Goal: Task Accomplishment & Management: Manage account settings

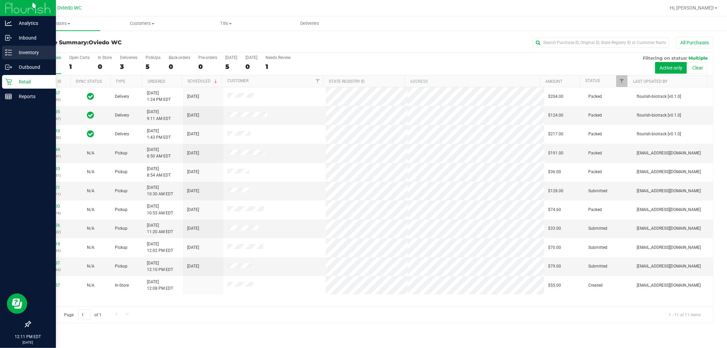
click at [13, 48] on div "Inventory" at bounding box center [29, 53] width 54 height 14
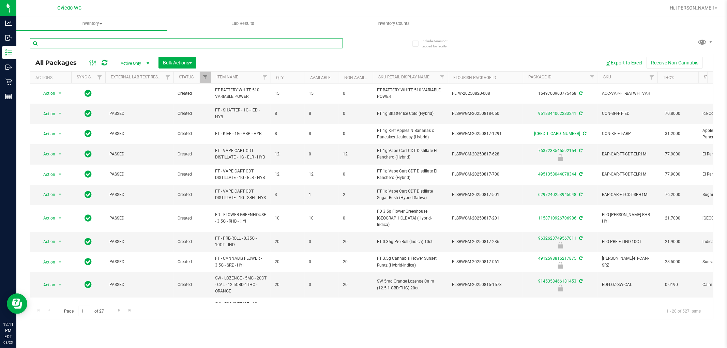
click at [94, 42] on input "text" at bounding box center [186, 43] width 313 height 10
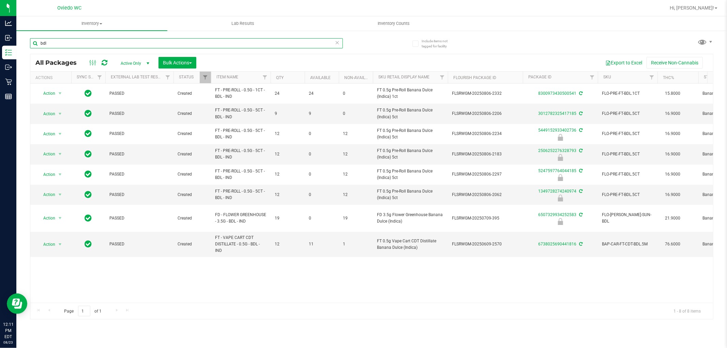
type input "bdl"
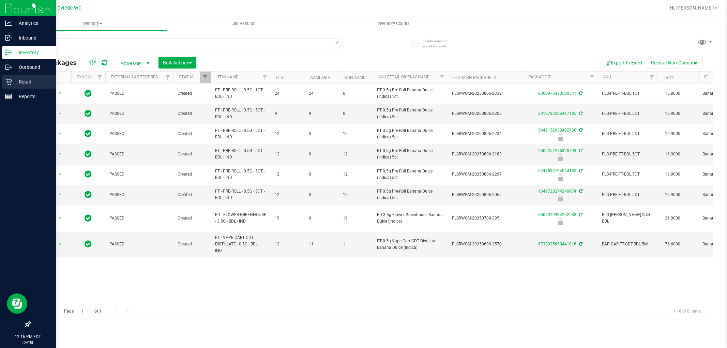
click at [16, 80] on p "Retail" at bounding box center [32, 82] width 41 height 8
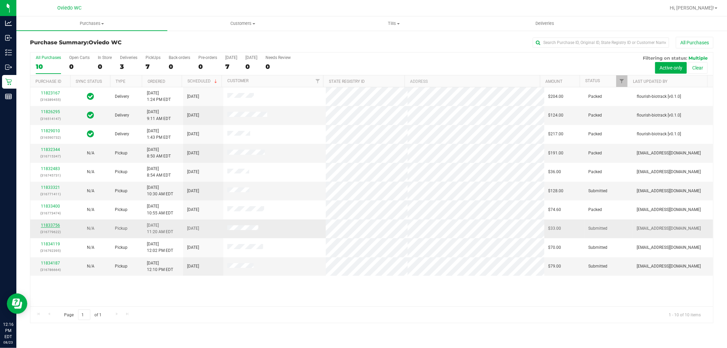
click at [51, 226] on link "11833756" at bounding box center [50, 225] width 19 height 5
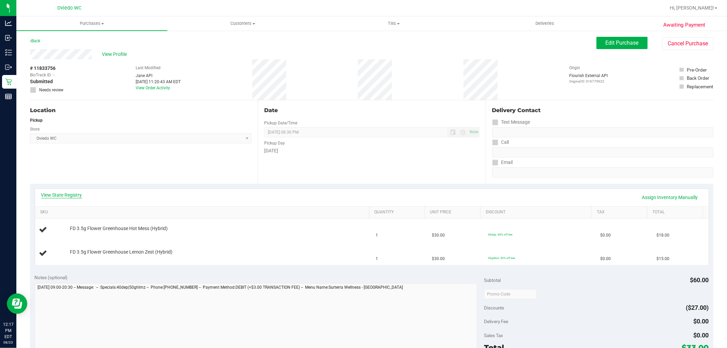
click at [59, 193] on link "View State Registry" at bounding box center [61, 195] width 41 height 7
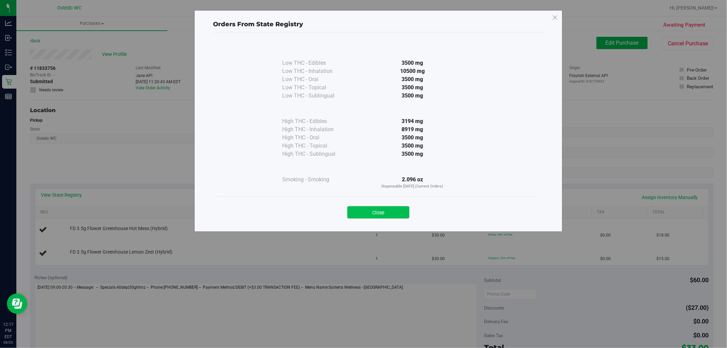
click at [392, 211] on button "Close" at bounding box center [378, 212] width 62 height 12
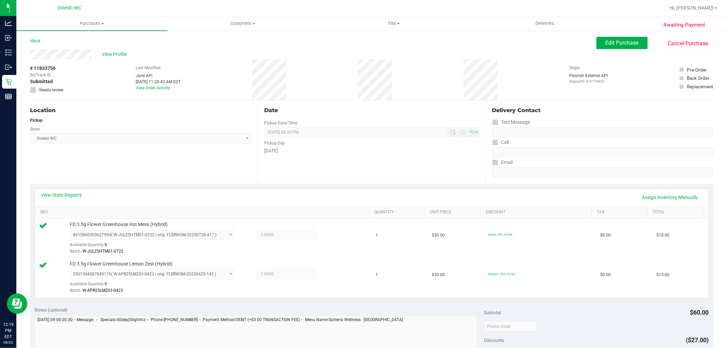
scroll to position [151, 0]
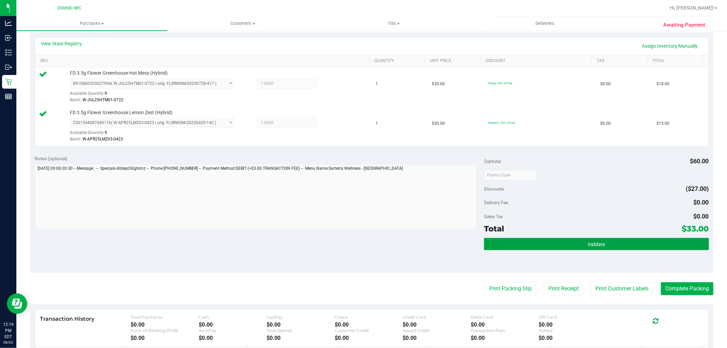
click at [558, 243] on button "Validate" at bounding box center [596, 244] width 225 height 12
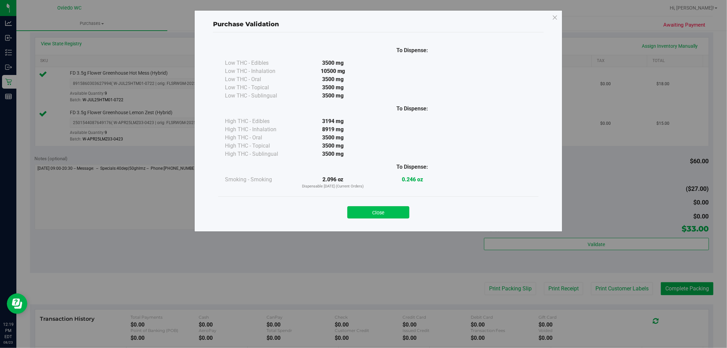
click at [360, 210] on button "Close" at bounding box center [378, 212] width 62 height 12
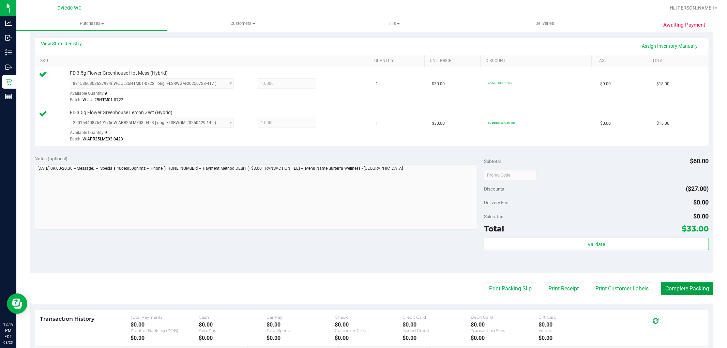
click at [678, 292] on button "Complete Packing" at bounding box center [687, 288] width 52 height 13
